Goal: Transaction & Acquisition: Download file/media

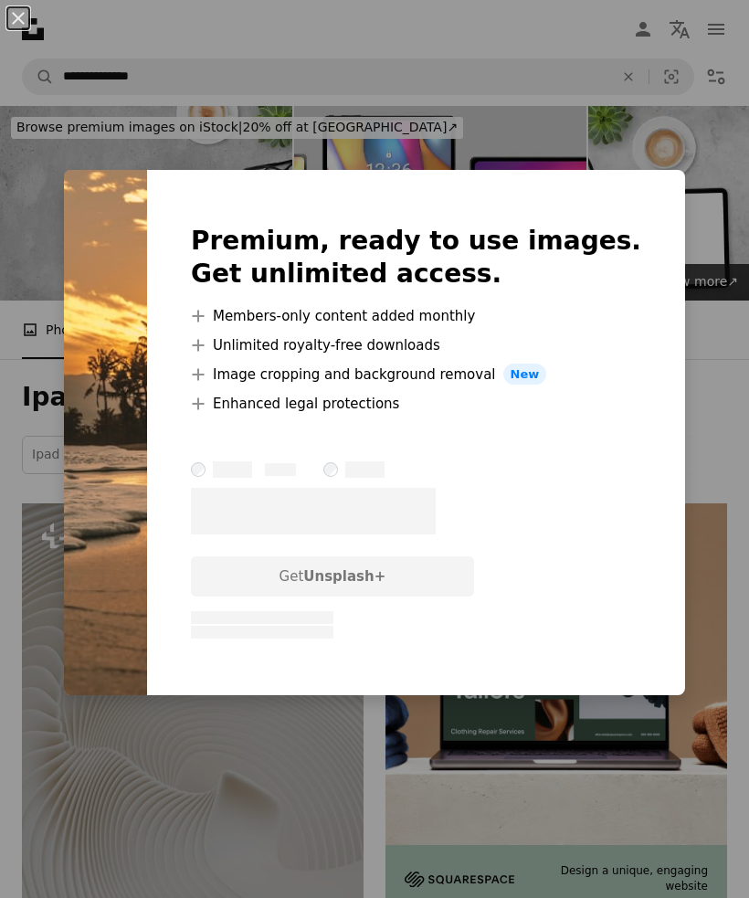
scroll to position [4259, 0]
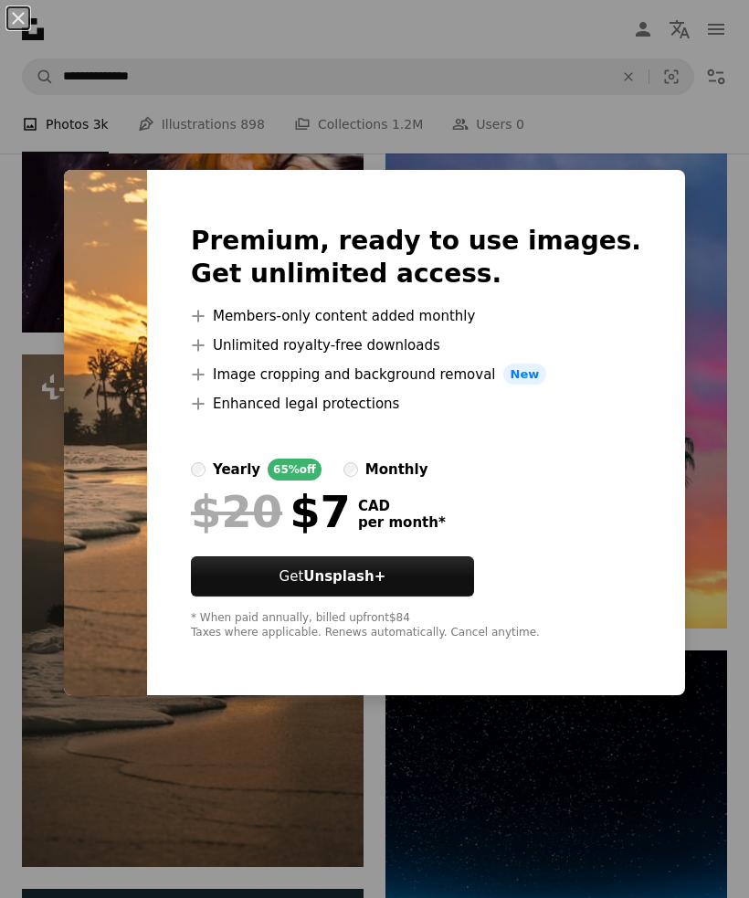
click at [105, 817] on div "An X shape Premium, ready to use images. Get unlimited access. A plus sign Memb…" at bounding box center [374, 449] width 749 height 898
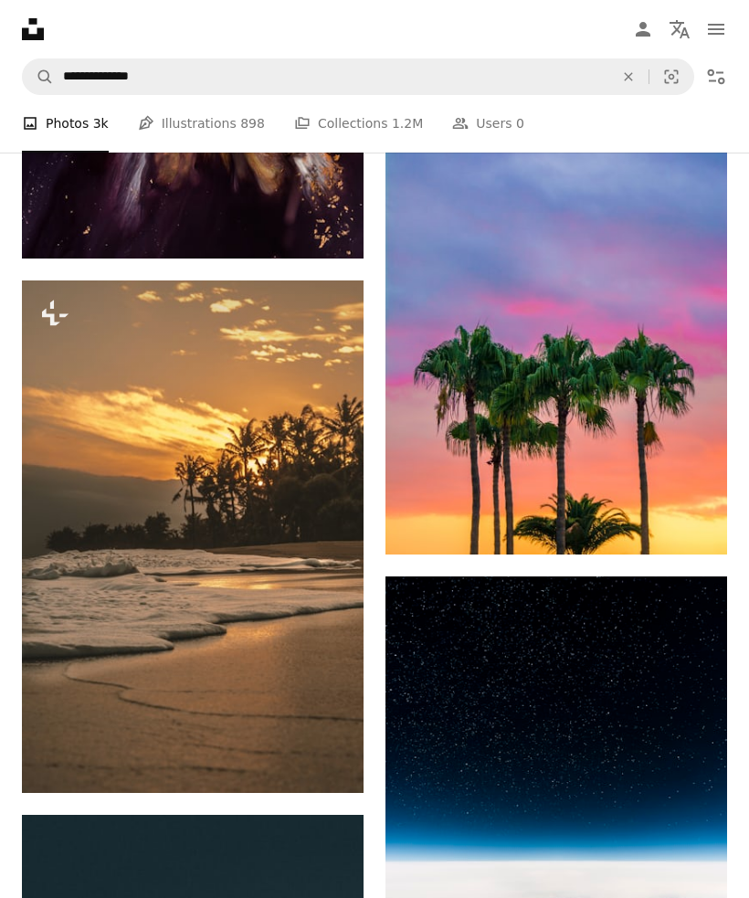
scroll to position [4334, 0]
click at [686, 532] on icon "Arrow pointing down" at bounding box center [691, 521] width 15 height 22
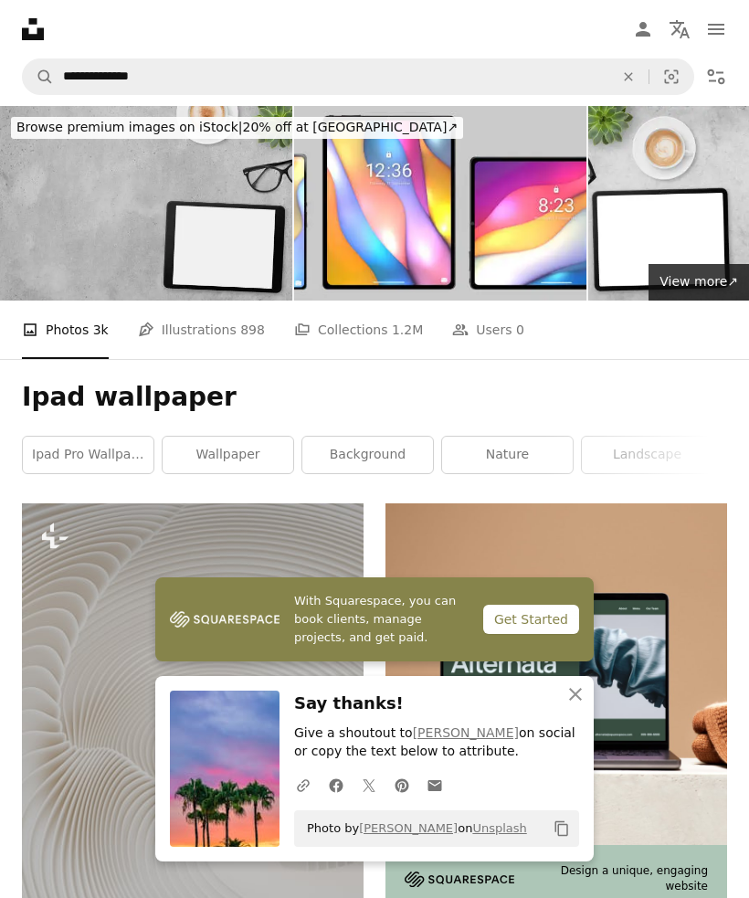
click at [549, 688] on div "An X shape Close Say thanks! Give a shoutout to [PERSON_NAME] on social or copy…" at bounding box center [374, 769] width 439 height 186
click at [573, 701] on icon "button" at bounding box center [575, 694] width 13 height 13
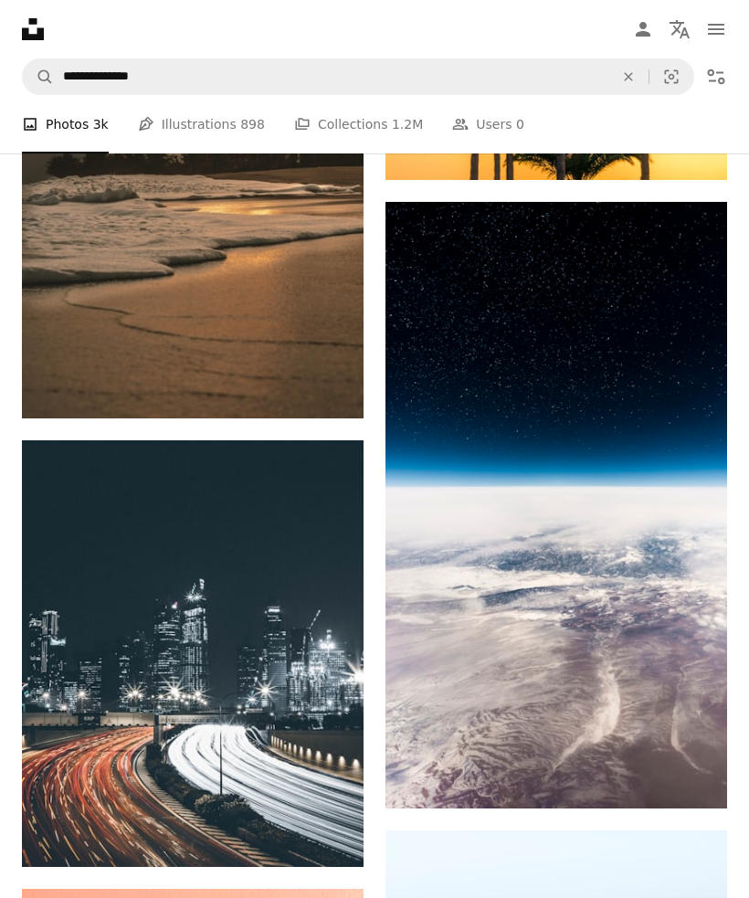
scroll to position [4709, 0]
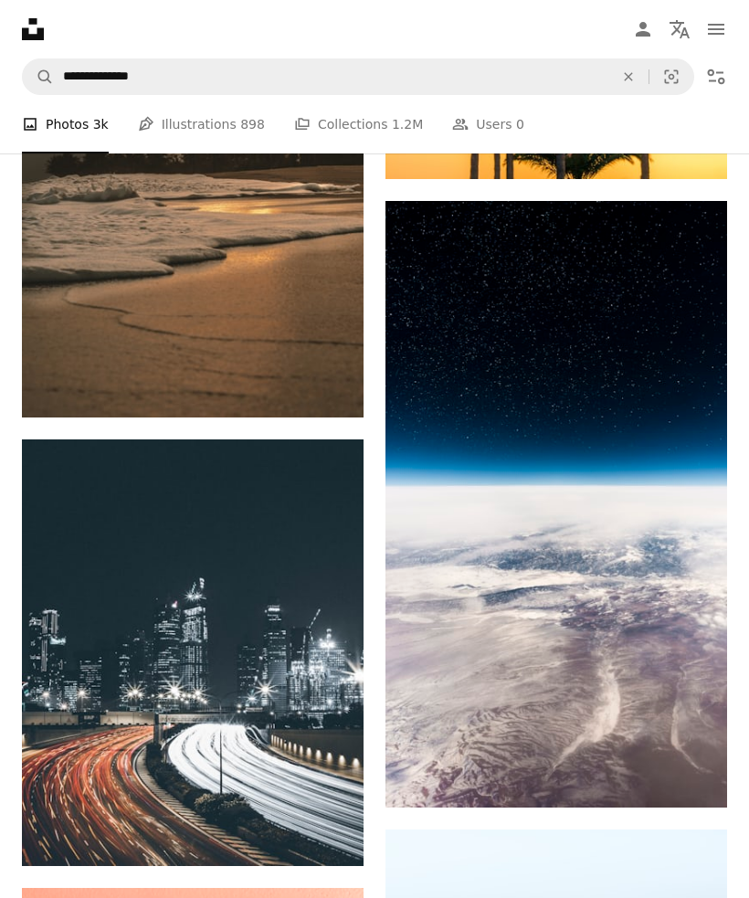
click at [659, 688] on img at bounding box center [557, 505] width 342 height 608
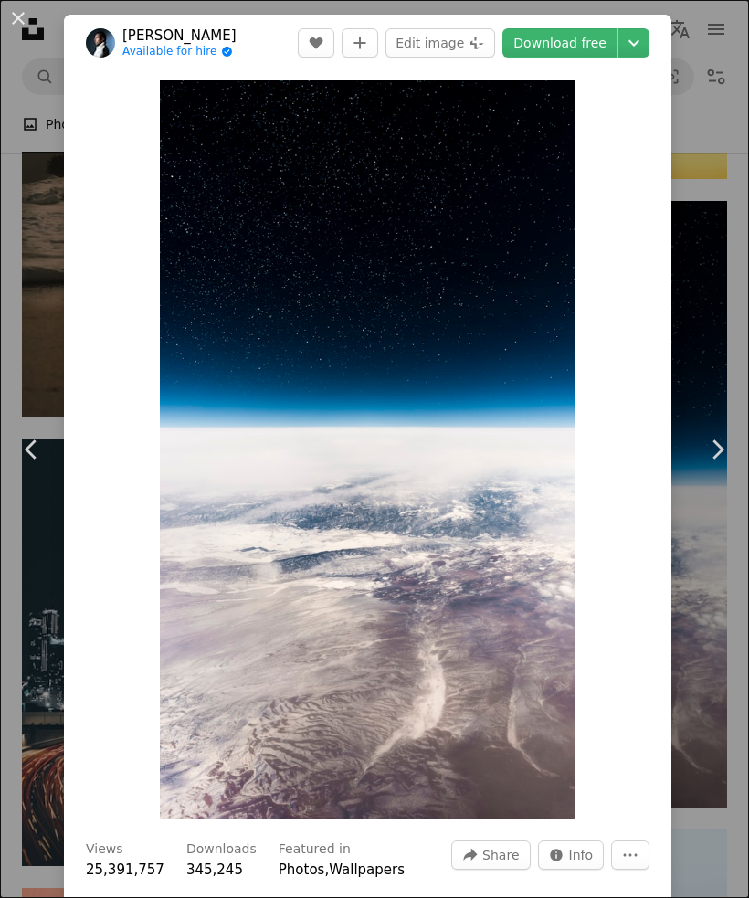
click at [689, 732] on div "An X shape Chevron left Chevron right [PERSON_NAME] Available for hire A checkm…" at bounding box center [374, 449] width 749 height 898
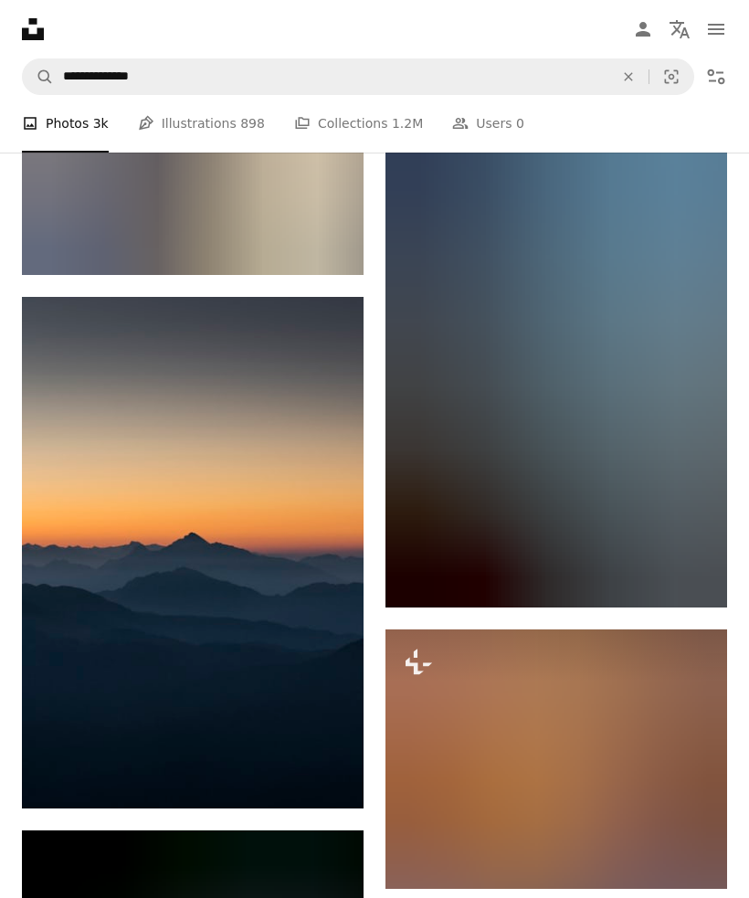
scroll to position [7772, 0]
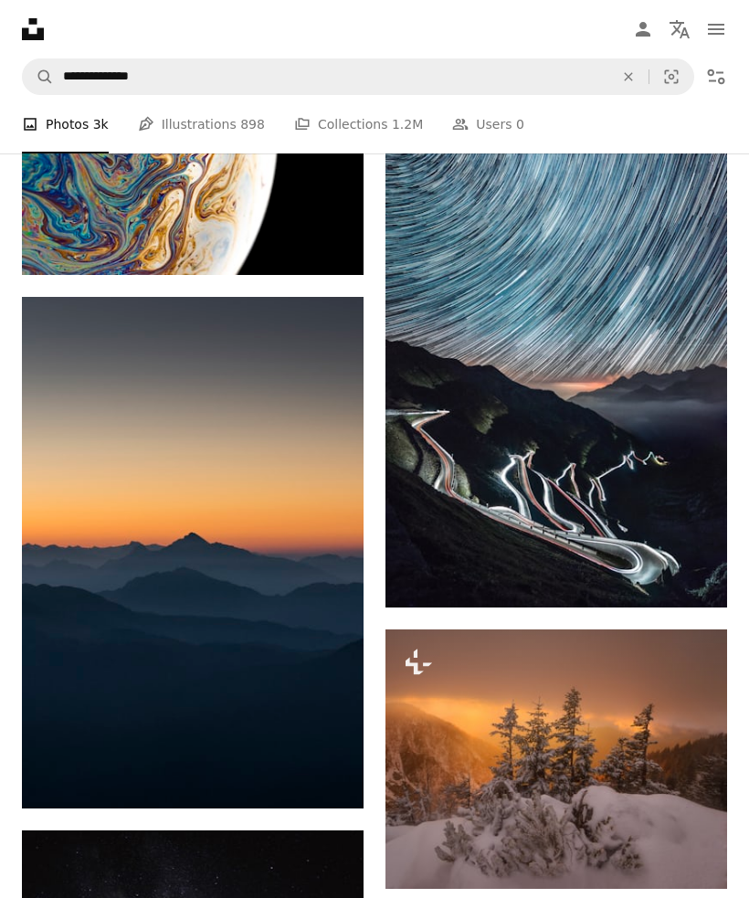
click at [196, 749] on img at bounding box center [193, 553] width 342 height 512
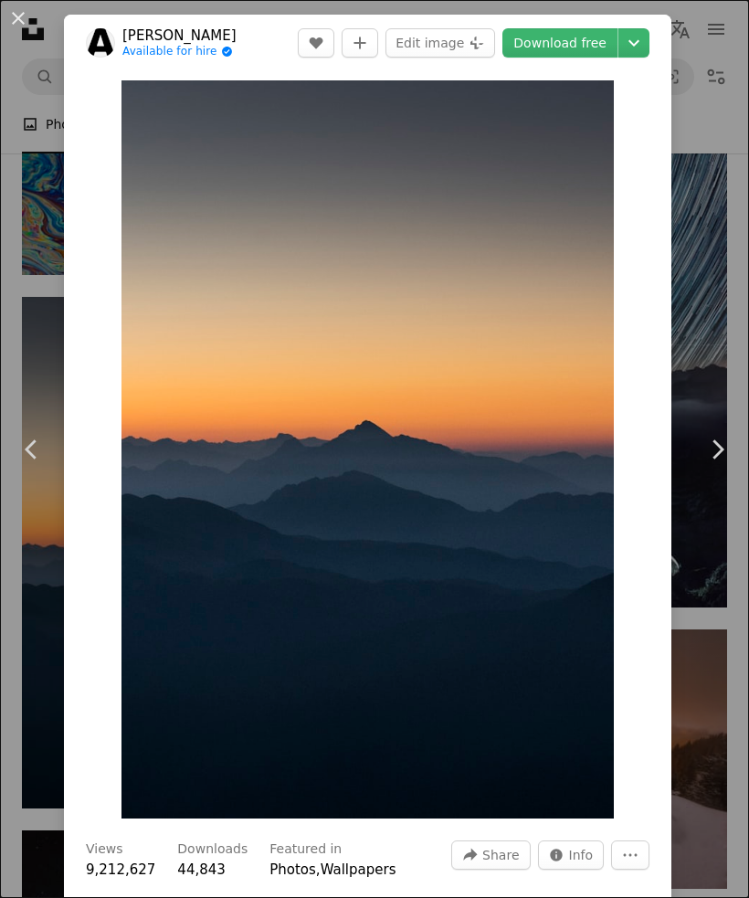
click at [151, 797] on img "Zoom in on this image" at bounding box center [368, 449] width 493 height 738
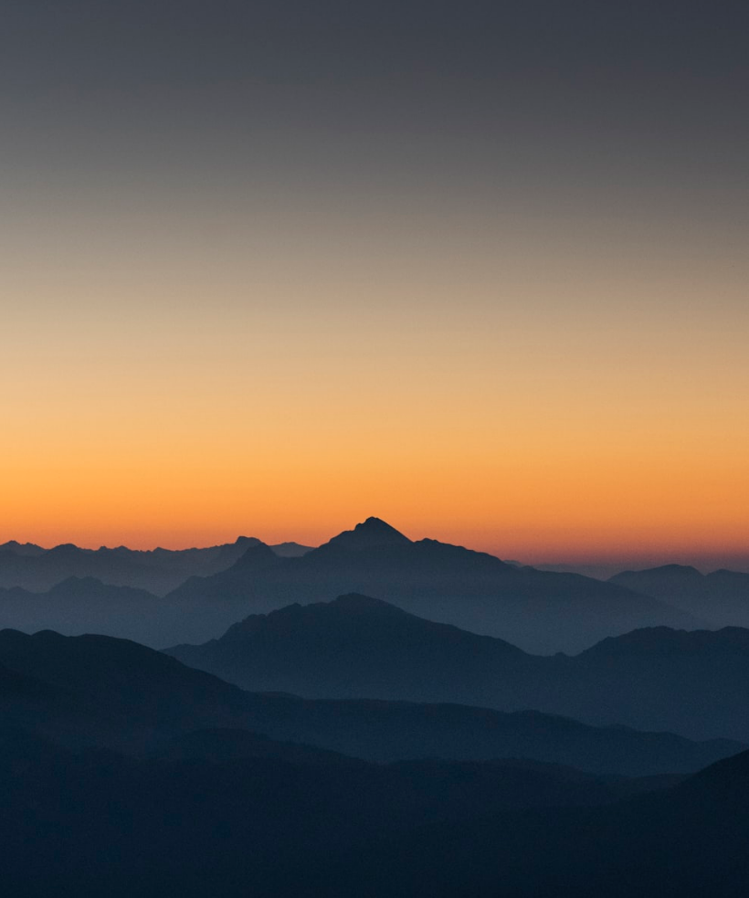
scroll to position [43, 0]
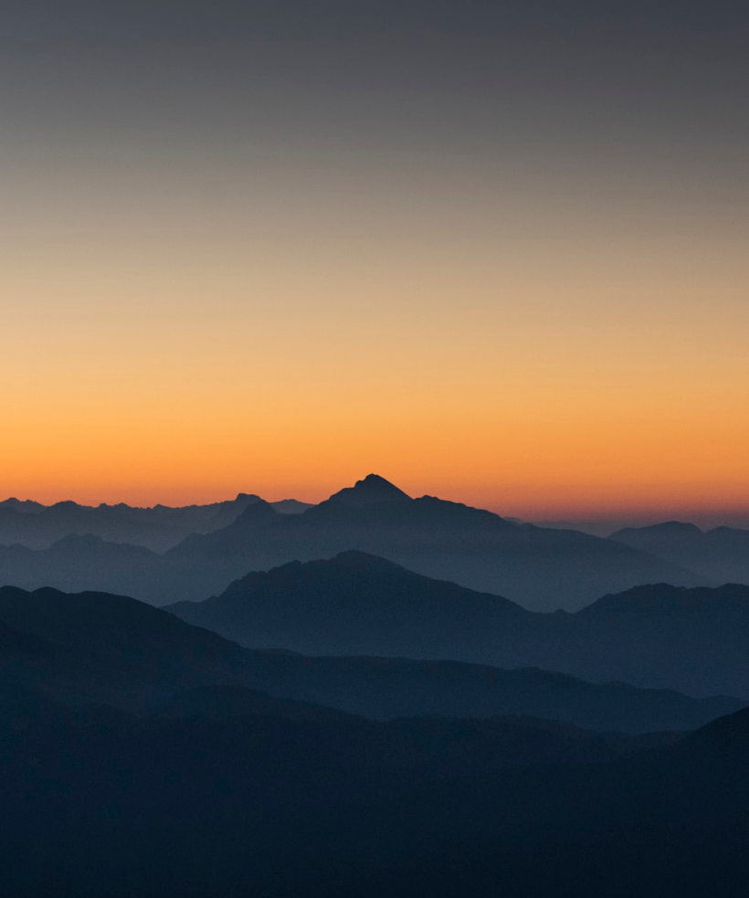
click at [131, 734] on img "Zoom out on this image" at bounding box center [374, 518] width 751 height 1125
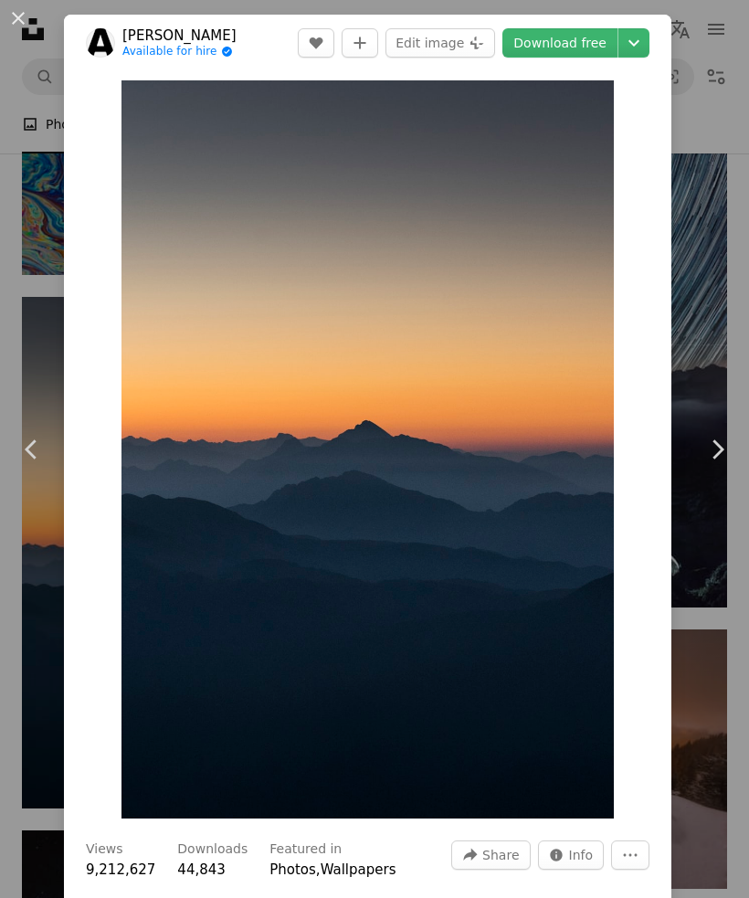
click at [133, 741] on img "Zoom in on this image" at bounding box center [368, 449] width 493 height 738
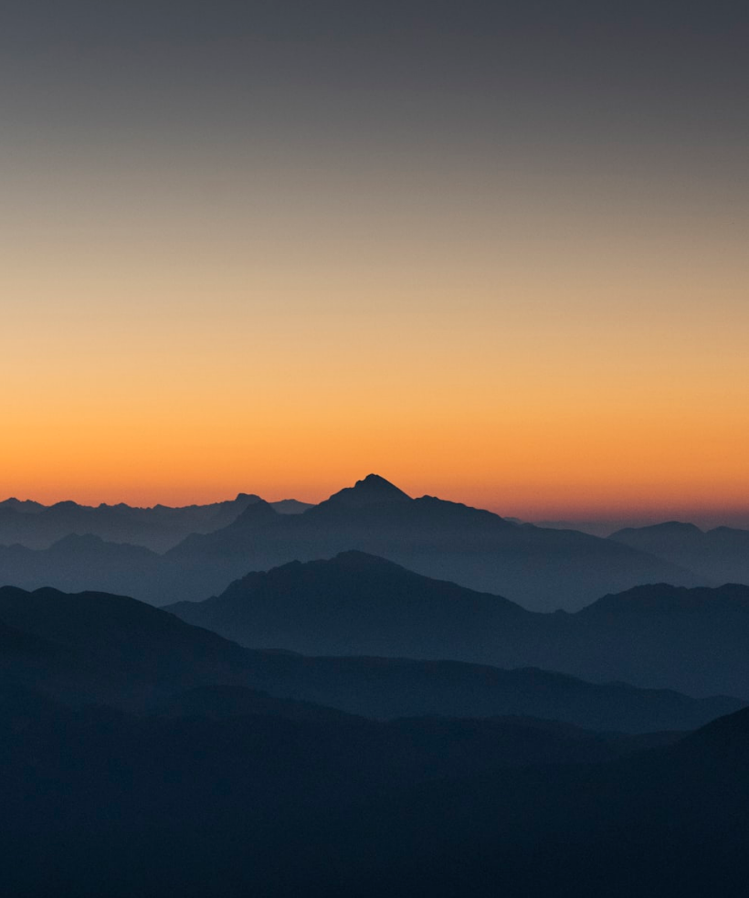
click at [129, 739] on img "Zoom out on this image" at bounding box center [374, 518] width 751 height 1125
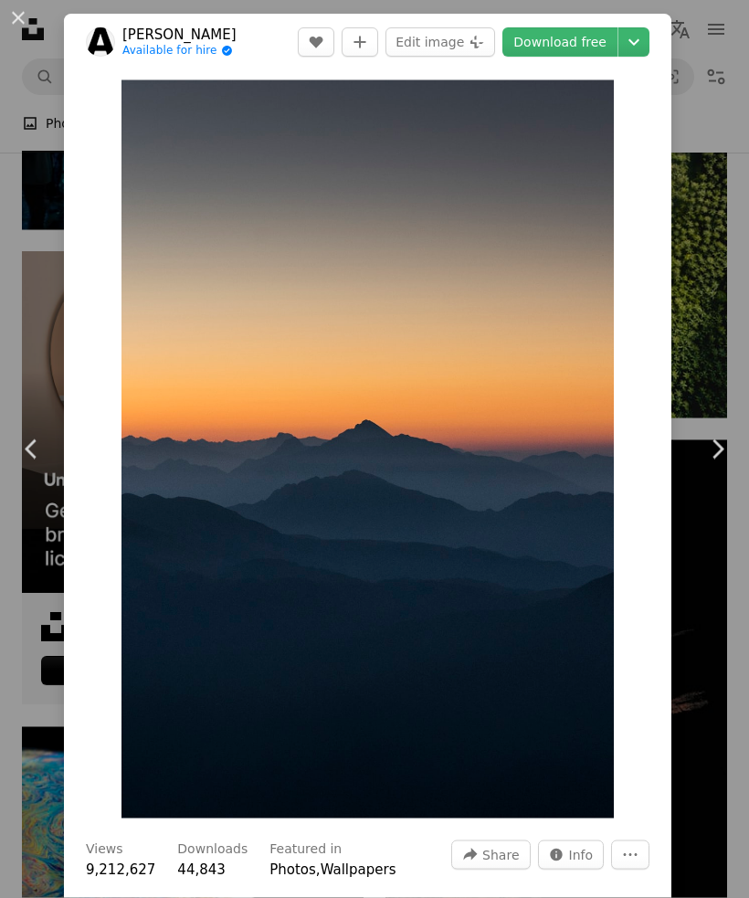
click at [640, 43] on icon "Choose download size" at bounding box center [634, 43] width 11 height 6
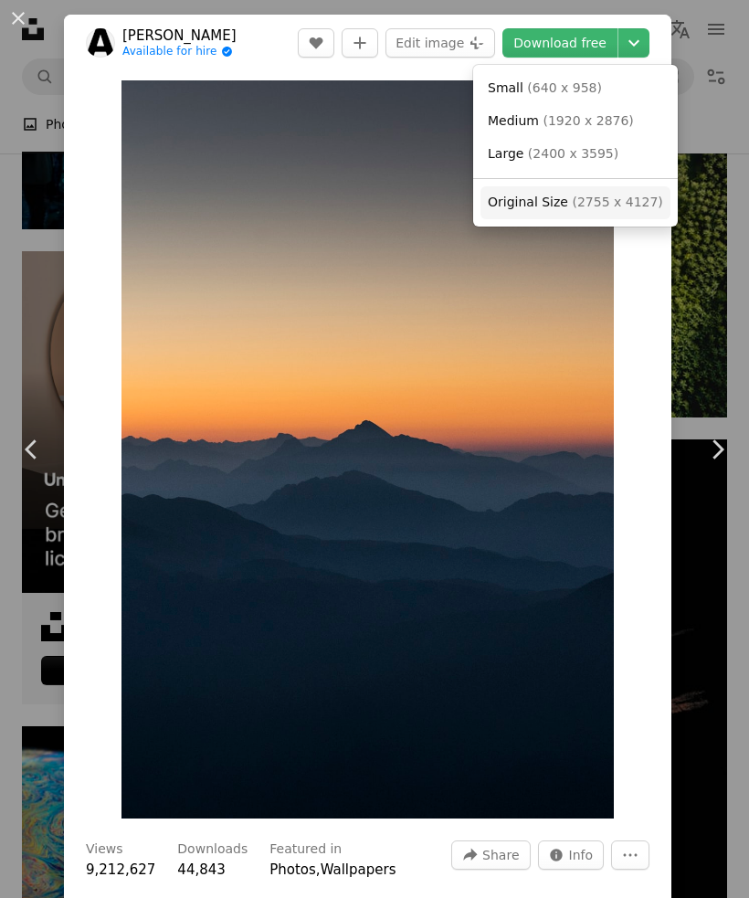
click at [602, 198] on span "( 2755 x 4127 )" at bounding box center [617, 202] width 90 height 15
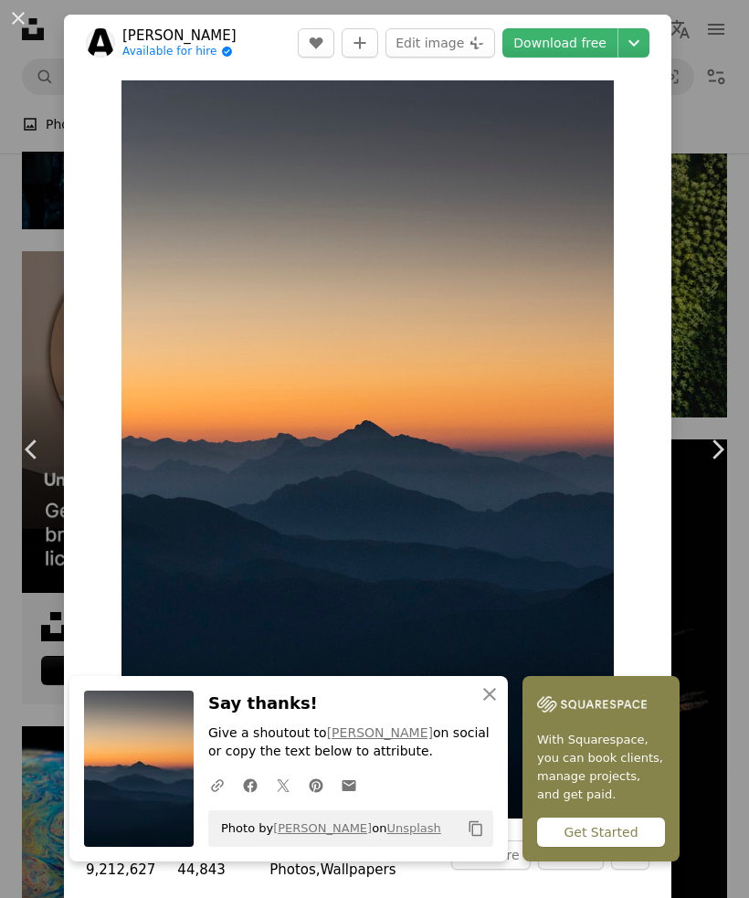
click at [718, 464] on icon "Chevron right" at bounding box center [717, 449] width 29 height 29
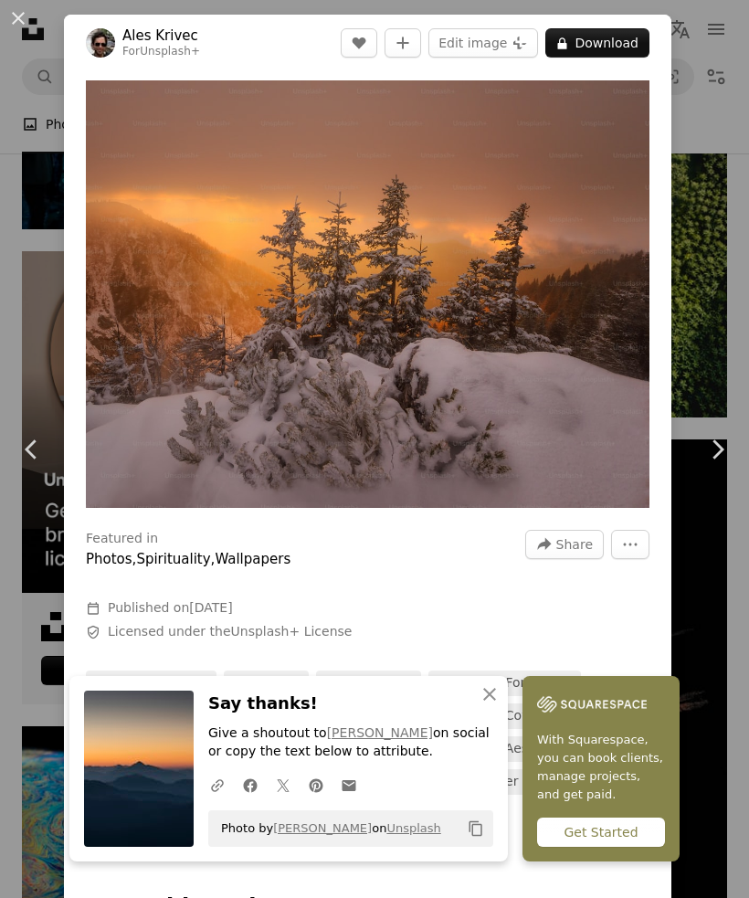
click at [693, 52] on div "An X shape Chevron left Chevron right An X shape Close Say thanks! Give a shout…" at bounding box center [374, 449] width 749 height 898
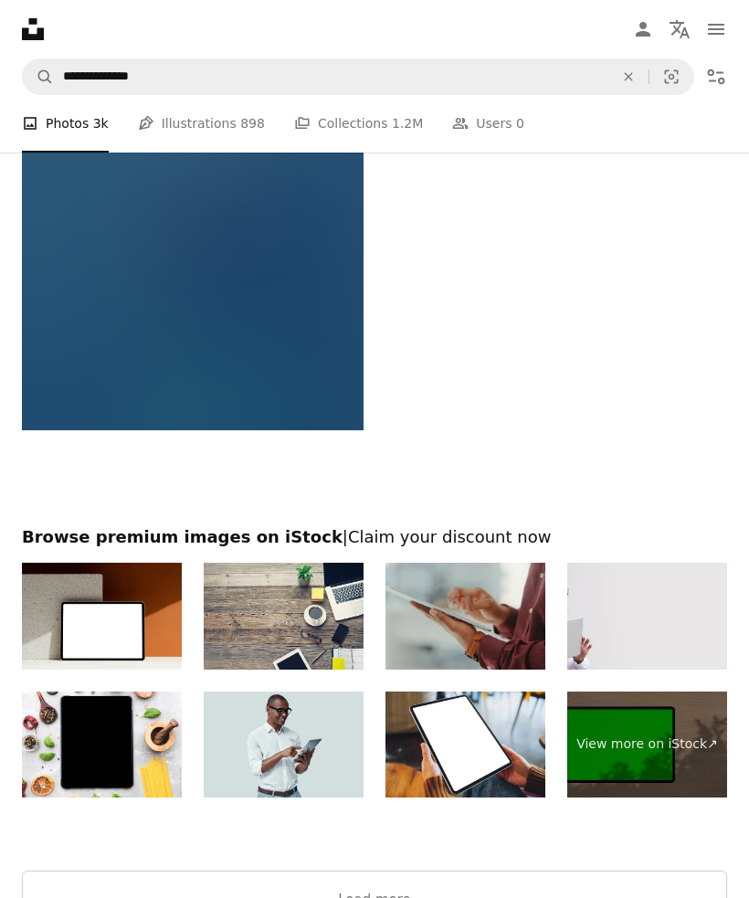
scroll to position [11045, 0]
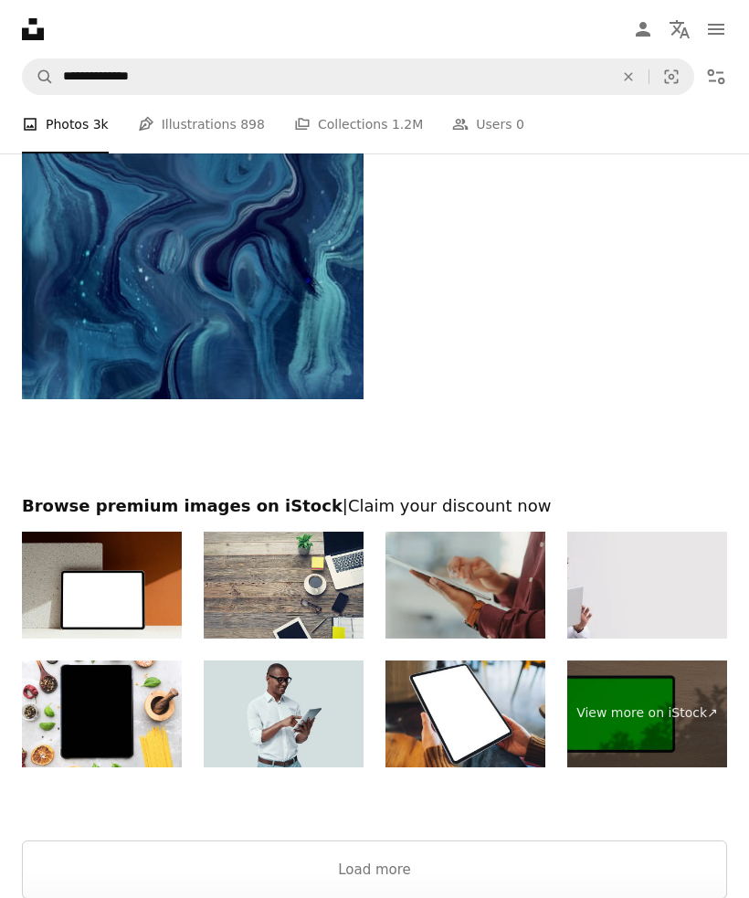
click at [712, 32] on icon "navigation menu" at bounding box center [716, 29] width 22 height 22
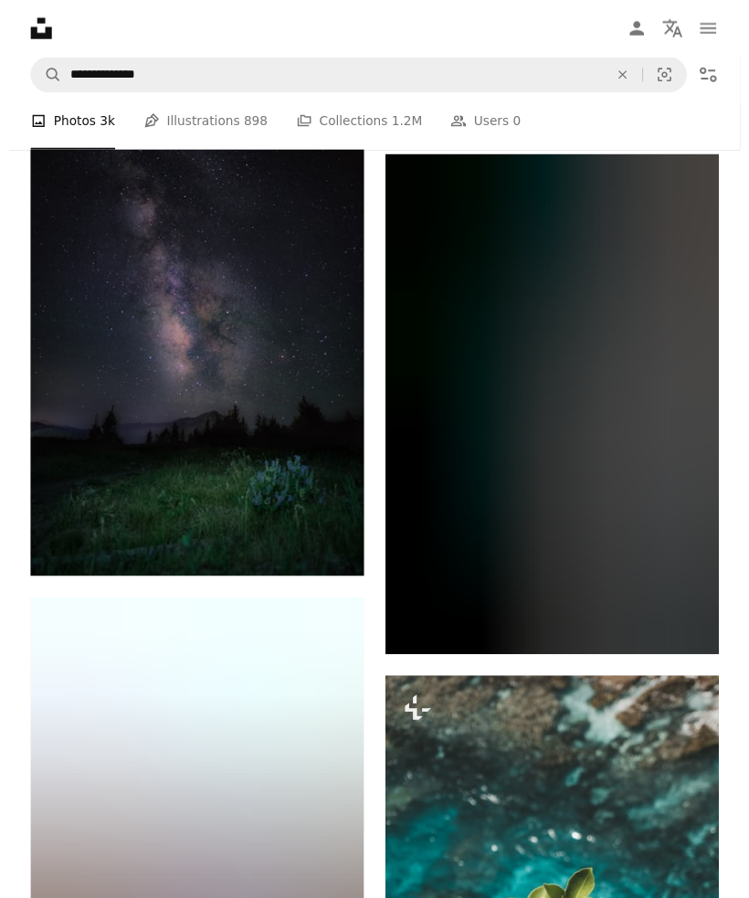
scroll to position [8546, 0]
